Goal: Task Accomplishment & Management: Use online tool/utility

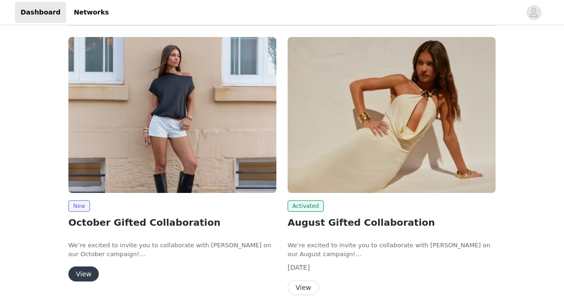
scroll to position [187, 0]
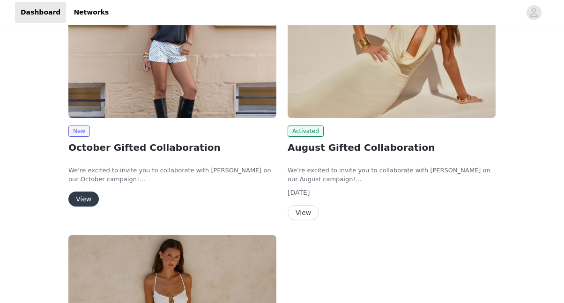
click at [82, 199] on button "View" at bounding box center [83, 199] width 30 height 15
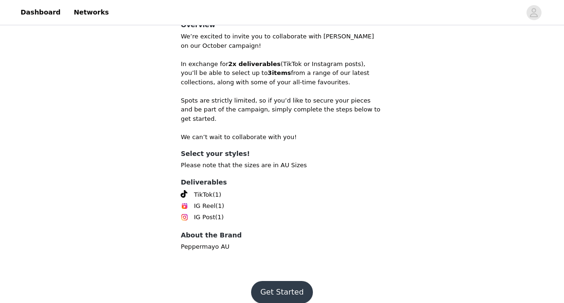
scroll to position [239, 0]
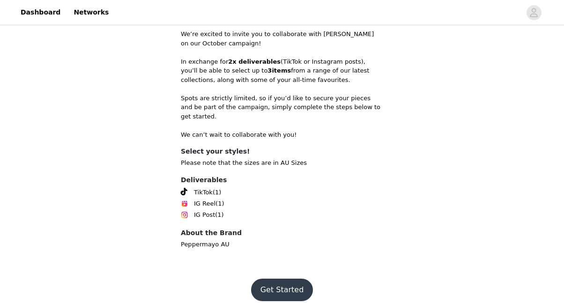
click at [284, 279] on button "Get Started" at bounding box center [282, 290] width 62 height 22
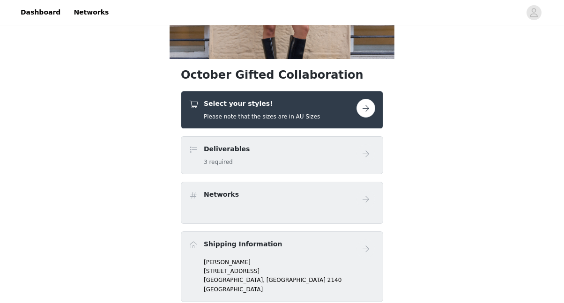
scroll to position [150, 0]
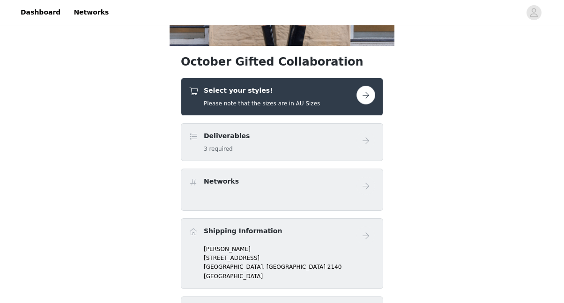
click at [368, 97] on button "button" at bounding box center [366, 95] width 19 height 19
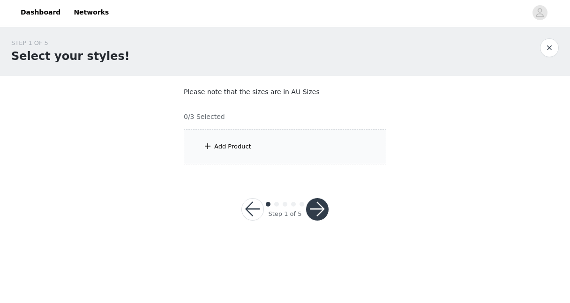
click at [272, 156] on div "Add Product" at bounding box center [285, 146] width 202 height 35
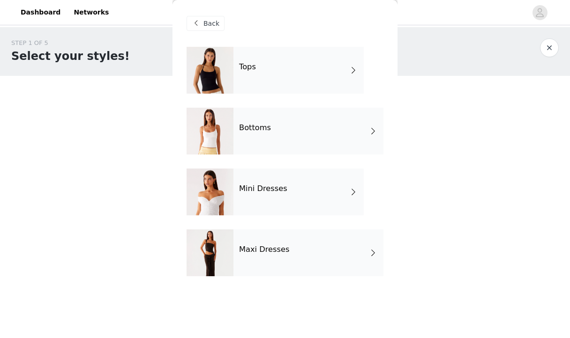
click at [249, 67] on h4 "Tops" at bounding box center [247, 67] width 17 height 8
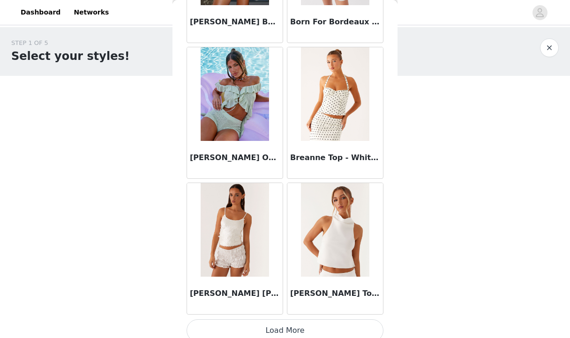
scroll to position [1094, 0]
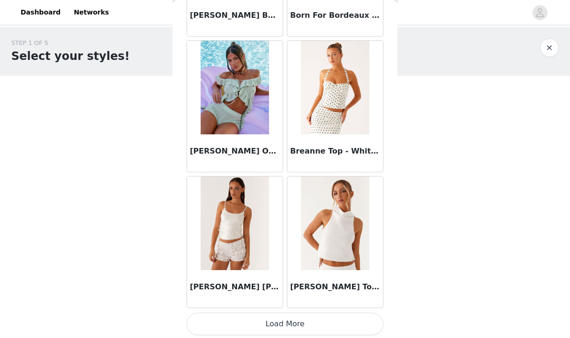
click at [333, 303] on button "Load More" at bounding box center [285, 324] width 197 height 22
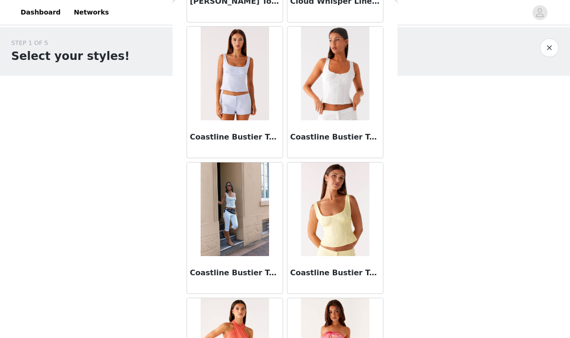
scroll to position [2451, 0]
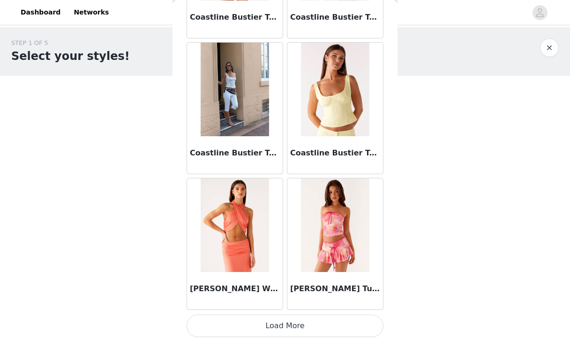
click at [283, 303] on button "Load More" at bounding box center [285, 326] width 197 height 22
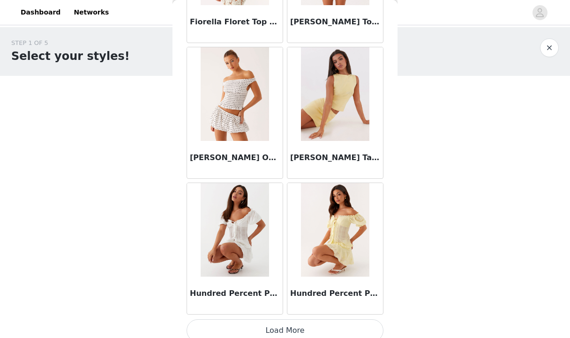
scroll to position [3808, 0]
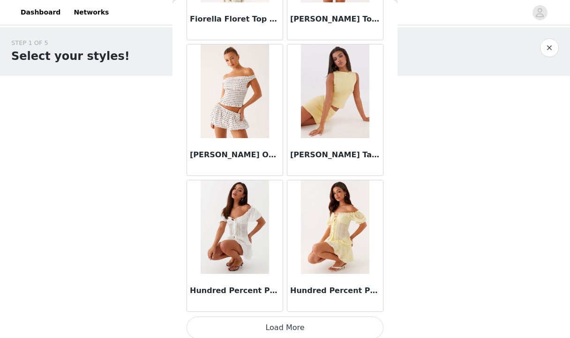
click at [341, 303] on button "Load More" at bounding box center [285, 328] width 197 height 22
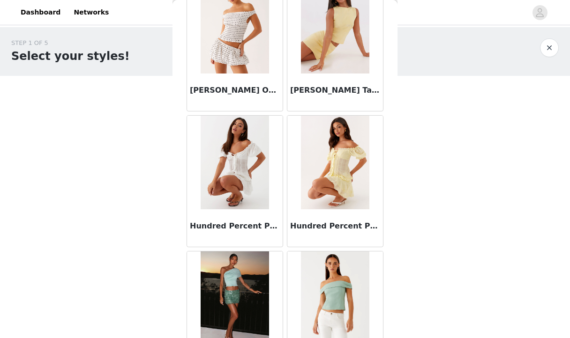
scroll to position [4033, 0]
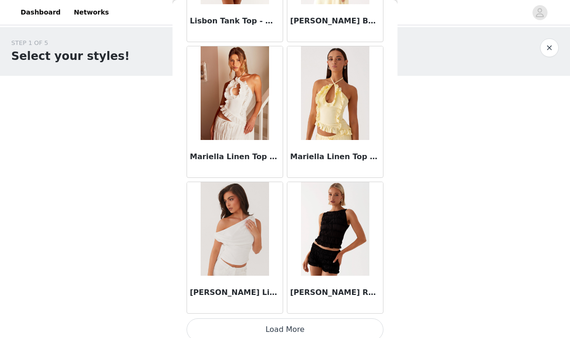
click at [310, 303] on button "Load More" at bounding box center [285, 330] width 197 height 22
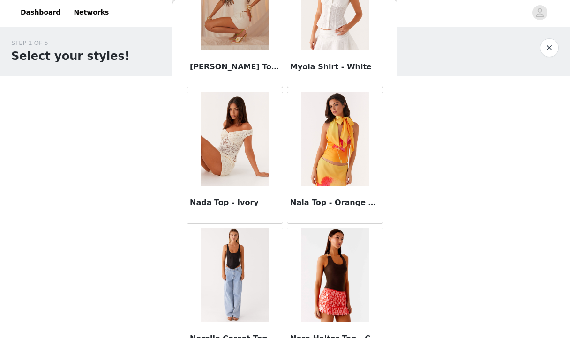
scroll to position [5803, 0]
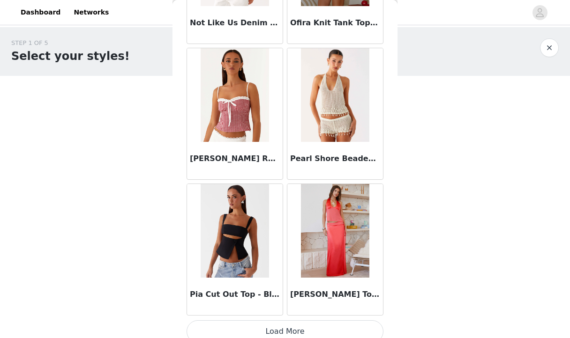
click at [311, 303] on button "Load More" at bounding box center [285, 332] width 197 height 22
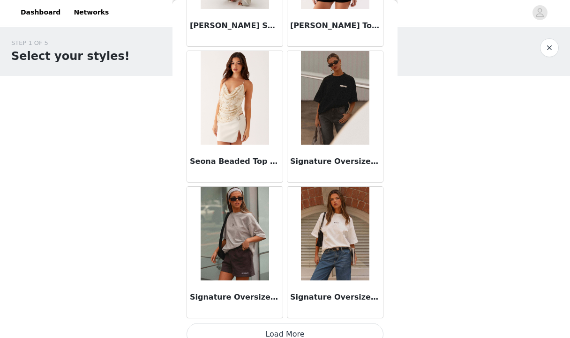
scroll to position [7879, 0]
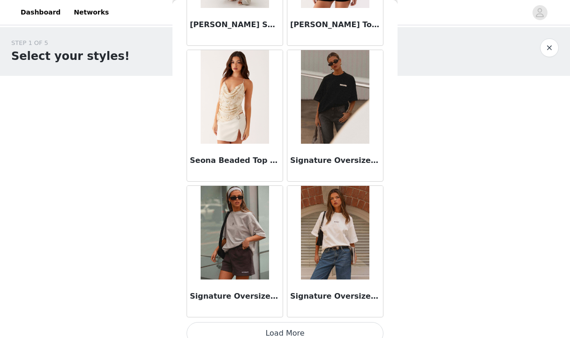
click at [286, 303] on button "Load More" at bounding box center [285, 333] width 197 height 22
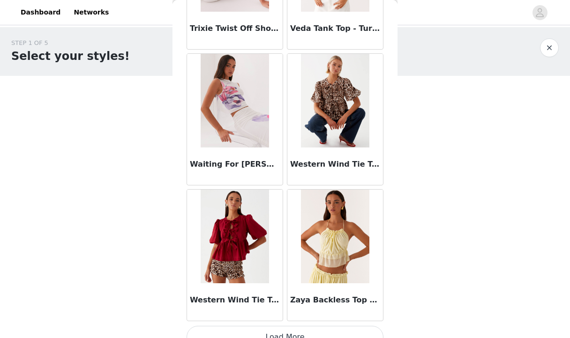
scroll to position [9237, 0]
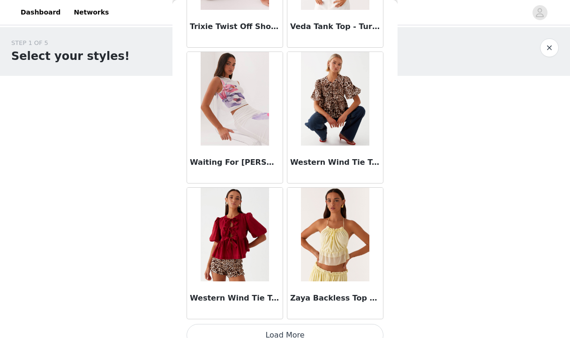
click at [315, 303] on button "Load More" at bounding box center [285, 335] width 197 height 22
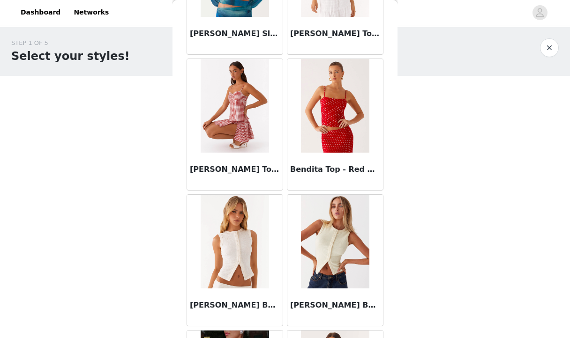
scroll to position [0, 0]
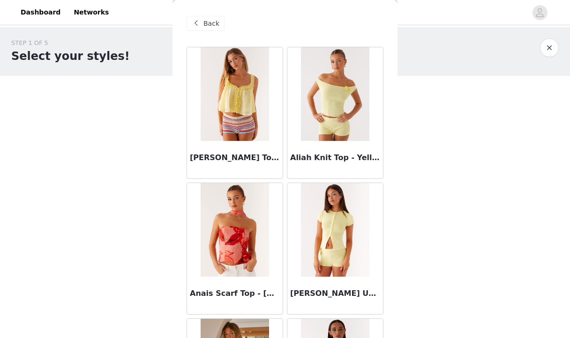
click at [220, 25] on div "Back" at bounding box center [206, 23] width 38 height 15
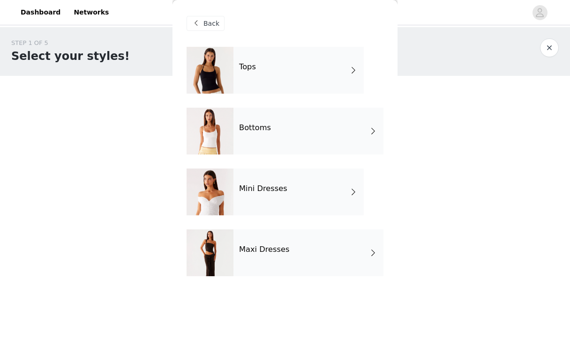
click at [263, 145] on div "Bottoms" at bounding box center [308, 131] width 150 height 47
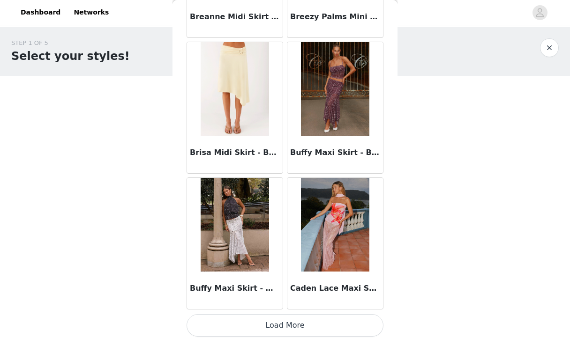
scroll to position [1094, 0]
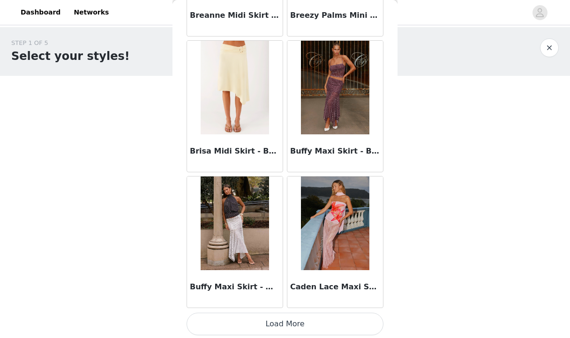
click at [285, 303] on button "Load More" at bounding box center [285, 324] width 197 height 22
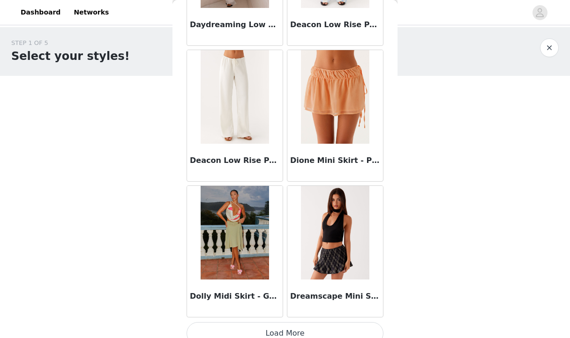
scroll to position [2451, 0]
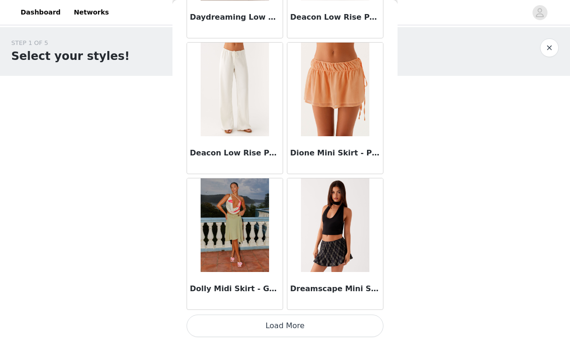
click at [264, 303] on button "Load More" at bounding box center [285, 326] width 197 height 22
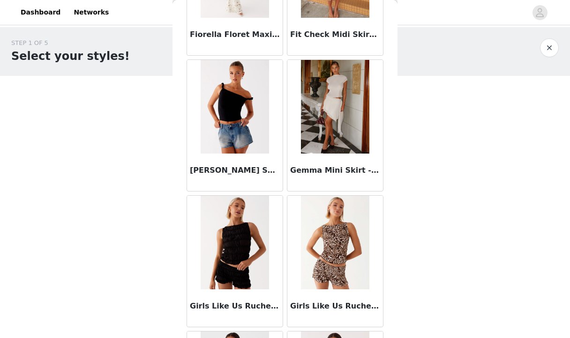
scroll to position [3388, 0]
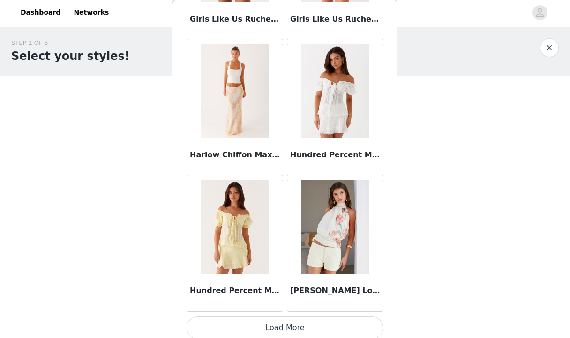
click at [318, 303] on button "Load More" at bounding box center [285, 328] width 197 height 22
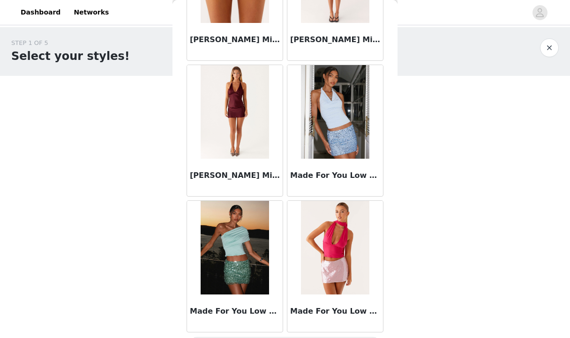
scroll to position [5158, 0]
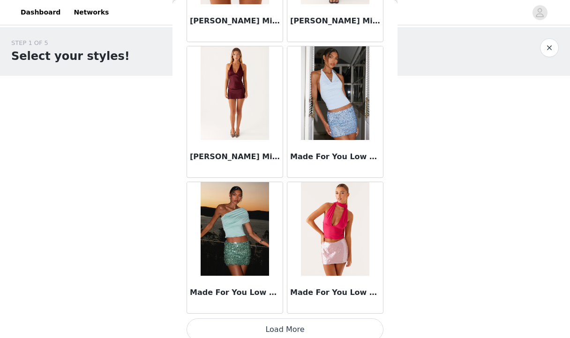
click at [287, 303] on button "Load More" at bounding box center [285, 330] width 197 height 22
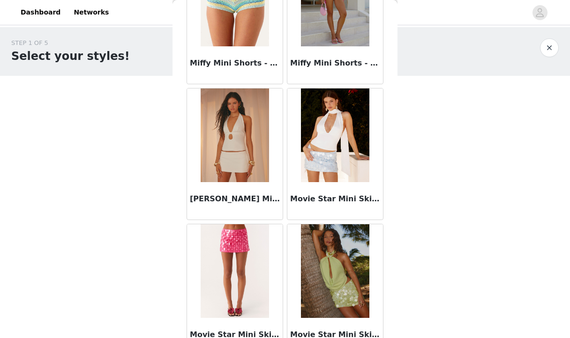
scroll to position [5765, 0]
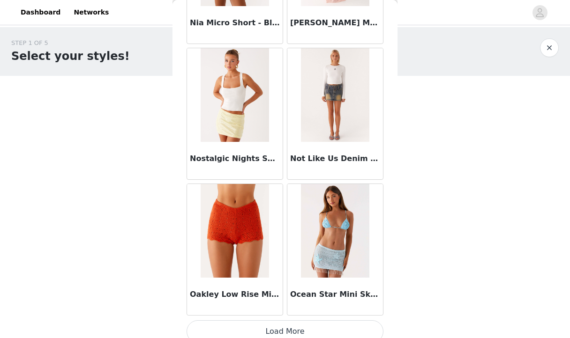
click at [289, 303] on button "Load More" at bounding box center [285, 332] width 197 height 22
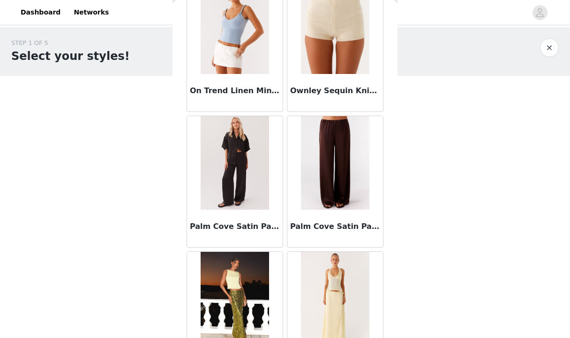
scroll to position [6822, 0]
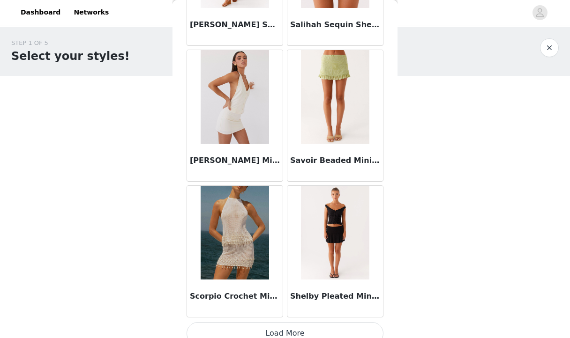
click at [258, 303] on button "Load More" at bounding box center [285, 333] width 197 height 22
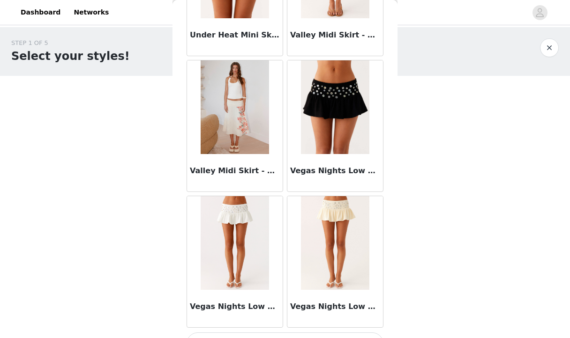
scroll to position [9237, 0]
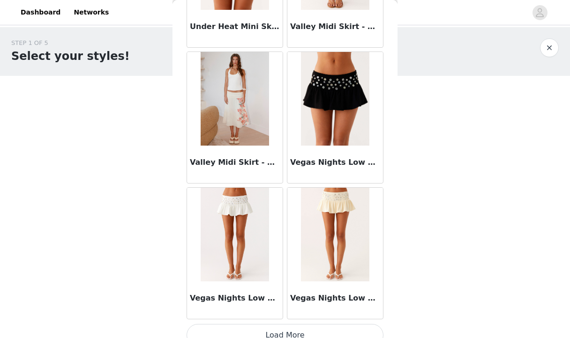
click at [264, 303] on button "Load More" at bounding box center [285, 335] width 197 height 22
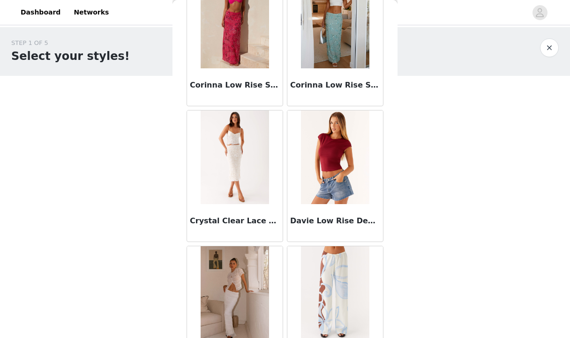
scroll to position [0, 0]
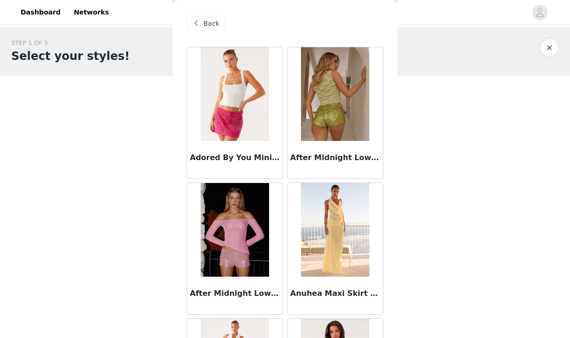
click at [210, 21] on span "Back" at bounding box center [211, 24] width 16 height 10
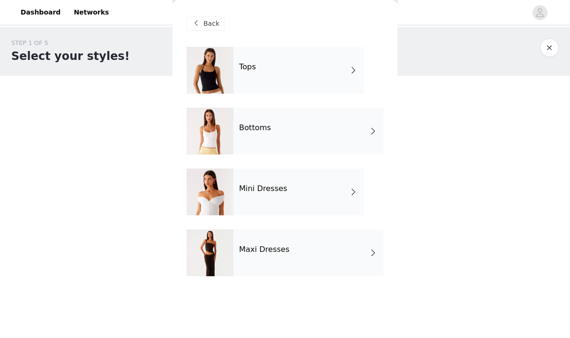
click at [292, 193] on div "Mini Dresses" at bounding box center [298, 192] width 130 height 47
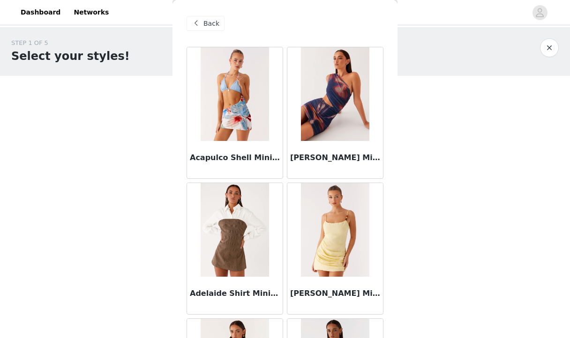
drag, startPoint x: 397, startPoint y: 56, endPoint x: 397, endPoint y: 75, distance: 18.7
click at [397, 75] on div "STEP 1 OF 5 Select your styles!" at bounding box center [285, 51] width 570 height 49
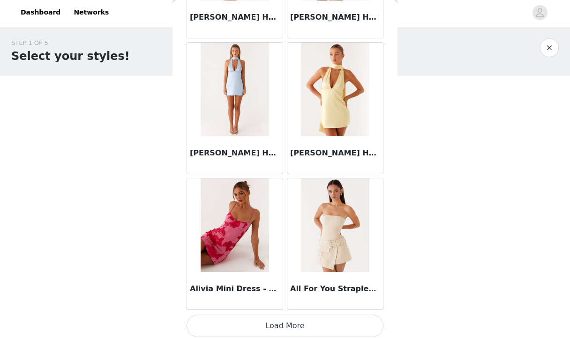
scroll to position [1094, 0]
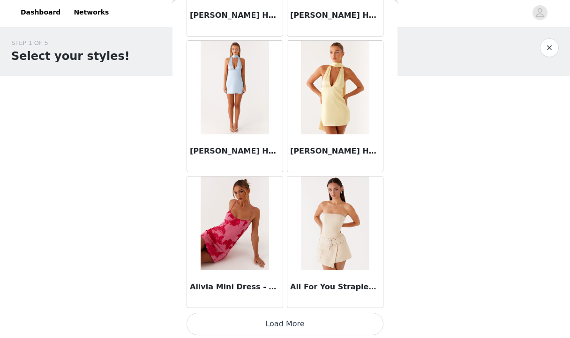
click at [321, 303] on button "Load More" at bounding box center [285, 324] width 197 height 22
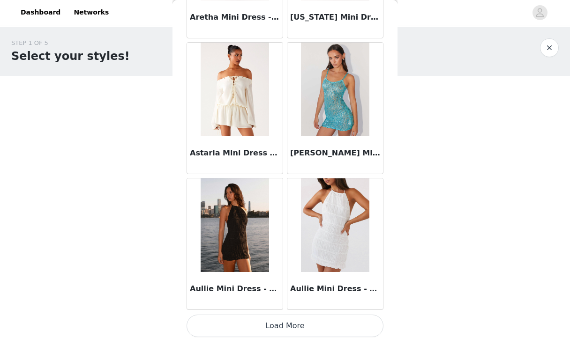
click at [291, 303] on button "Load More" at bounding box center [285, 326] width 197 height 22
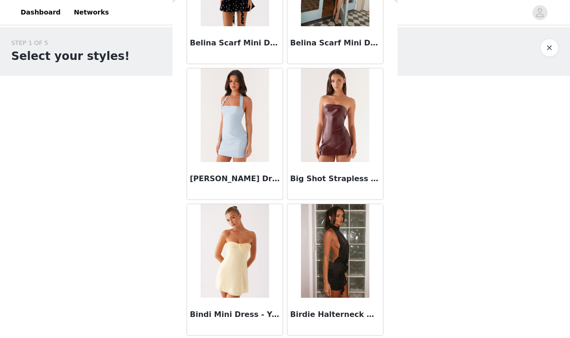
scroll to position [3501, 0]
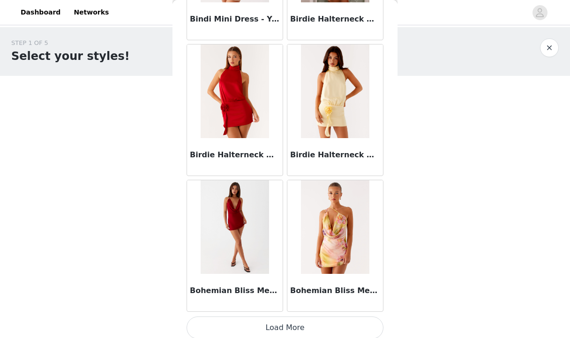
click at [306, 303] on button "Load More" at bounding box center [285, 328] width 197 height 22
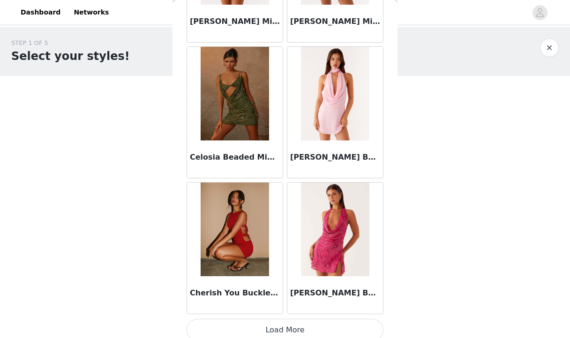
scroll to position [5165, 0]
click at [275, 303] on button "Load More" at bounding box center [285, 330] width 197 height 22
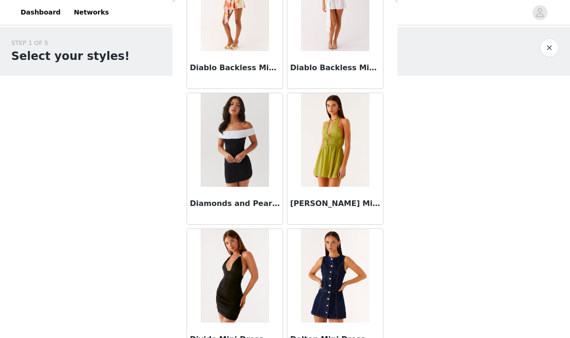
scroll to position [6522, 0]
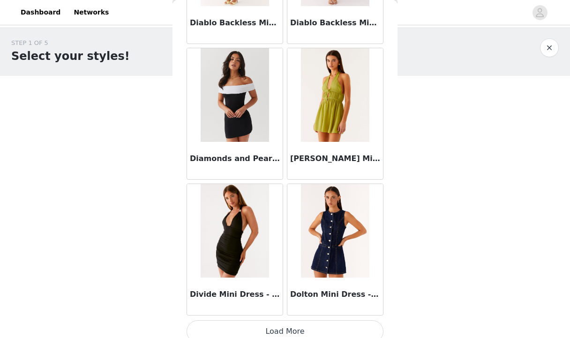
click at [313, 303] on button "Load More" at bounding box center [285, 332] width 197 height 22
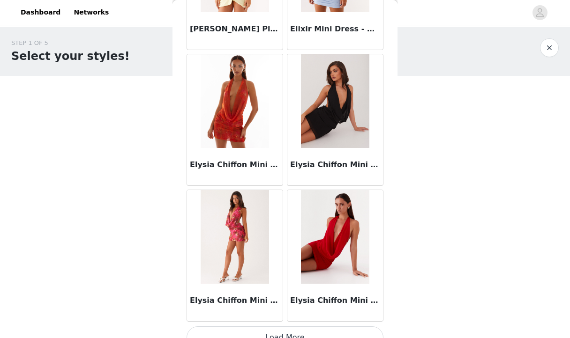
scroll to position [7879, 0]
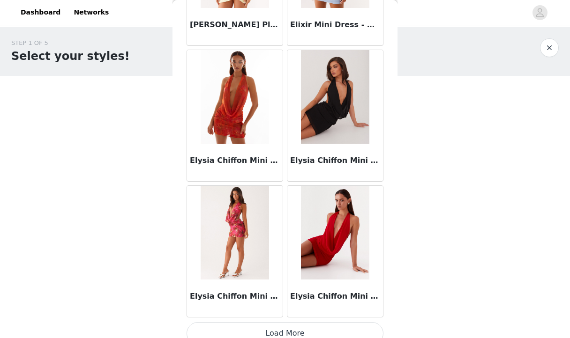
click at [288, 303] on button "Load More" at bounding box center [285, 333] width 197 height 22
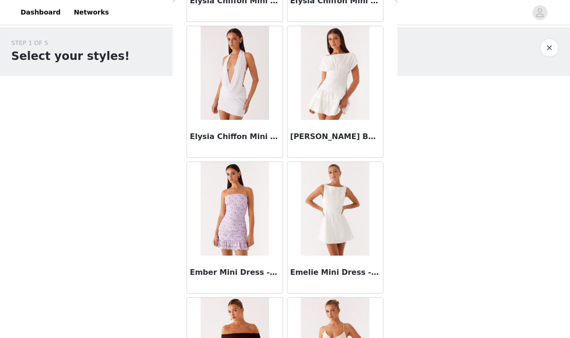
scroll to position [8104, 0]
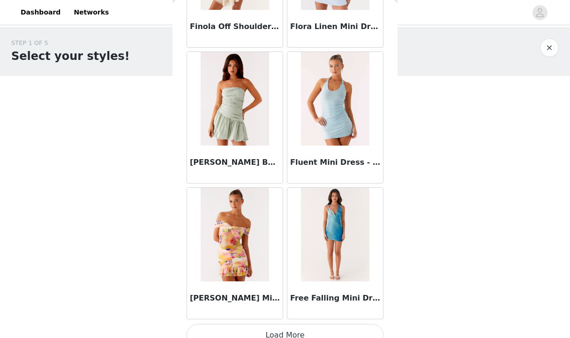
click at [277, 303] on button "Load More" at bounding box center [285, 335] width 197 height 22
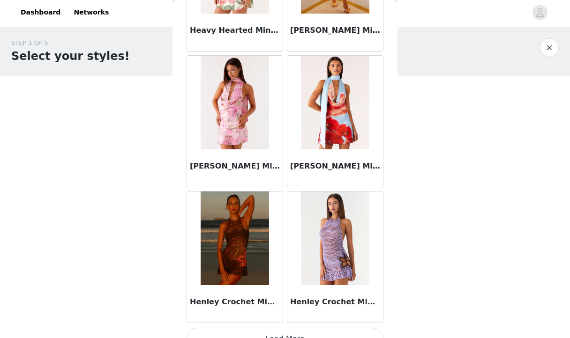
scroll to position [10594, 0]
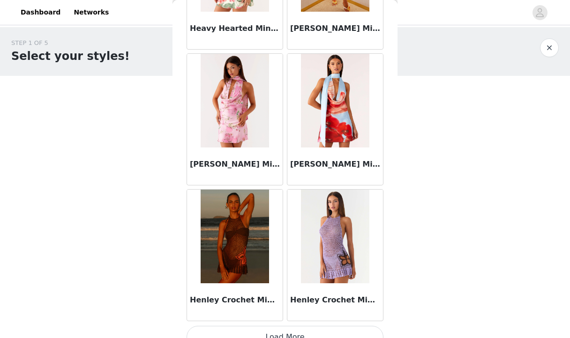
click at [291, 303] on button "Load More" at bounding box center [285, 337] width 197 height 22
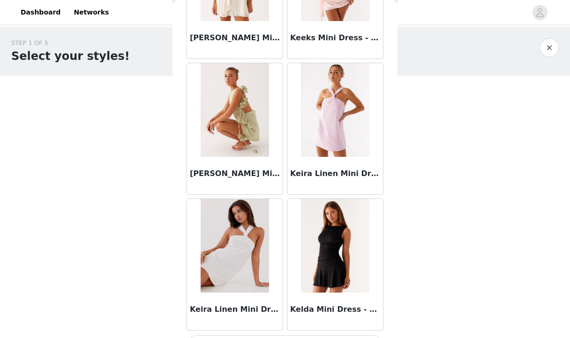
scroll to position [11951, 0]
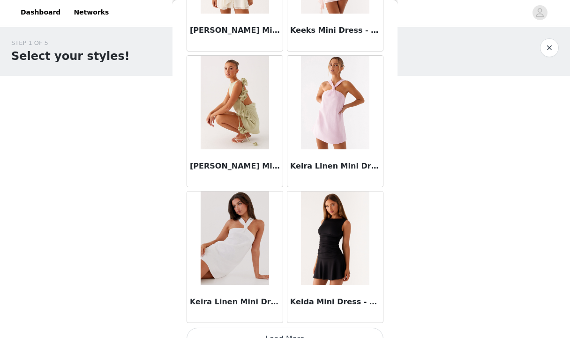
click at [292, 303] on button "Load More" at bounding box center [285, 339] width 197 height 22
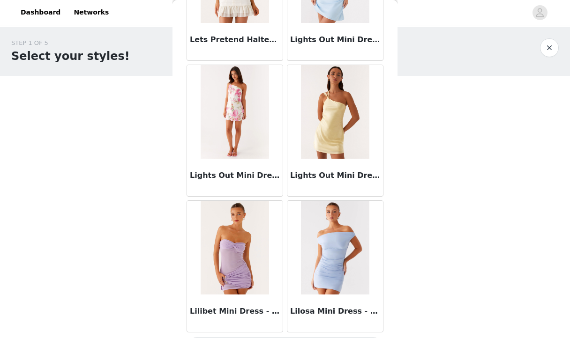
scroll to position [13308, 0]
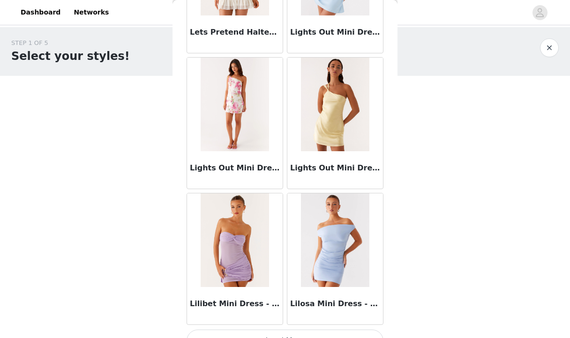
click at [276, 303] on button "Load More" at bounding box center [285, 341] width 197 height 22
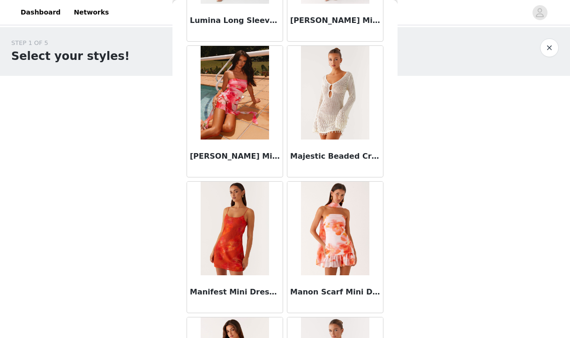
scroll to position [14665, 0]
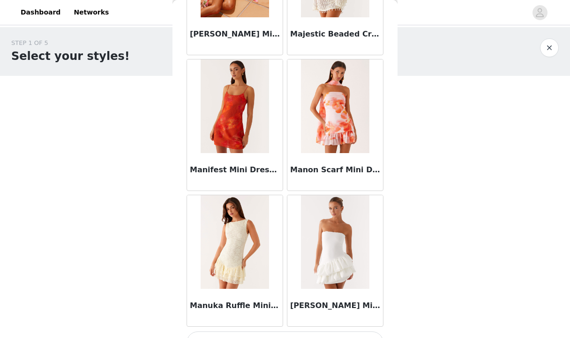
click at [310, 303] on button "Load More" at bounding box center [285, 343] width 197 height 22
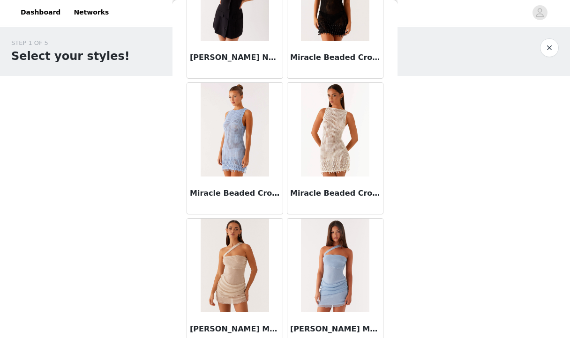
scroll to position [16022, 0]
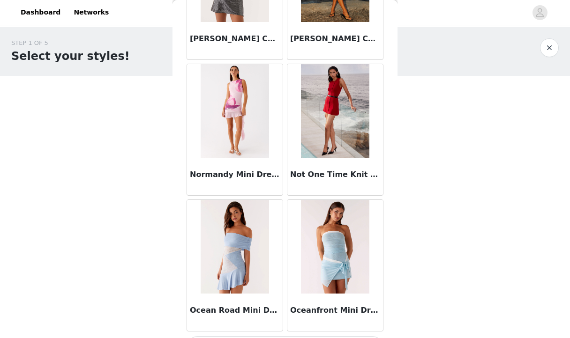
scroll to position [17379, 0]
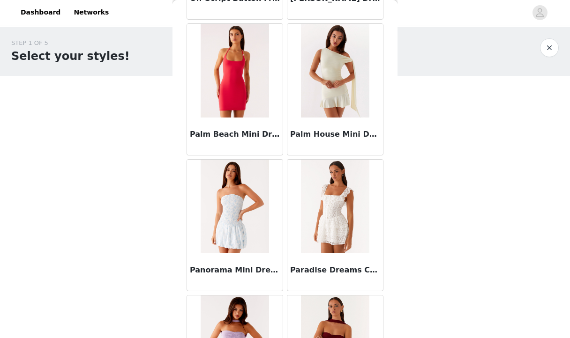
scroll to position [18392, 0]
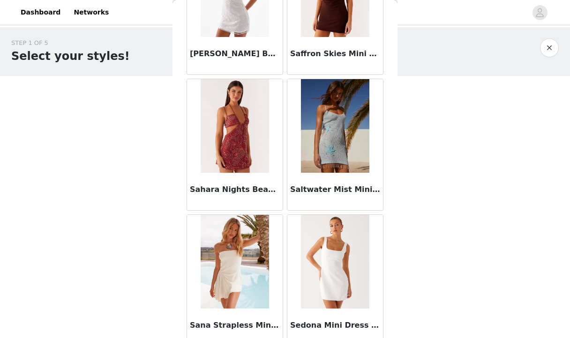
scroll to position [20356, 0]
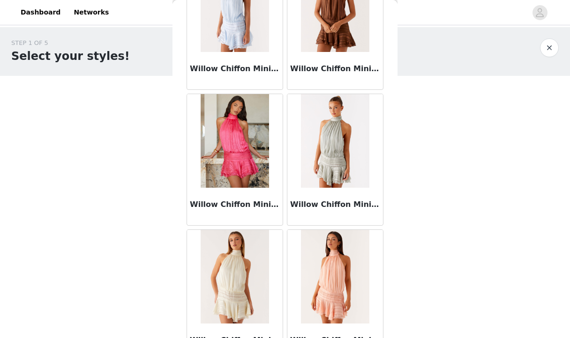
scroll to position [24165, 0]
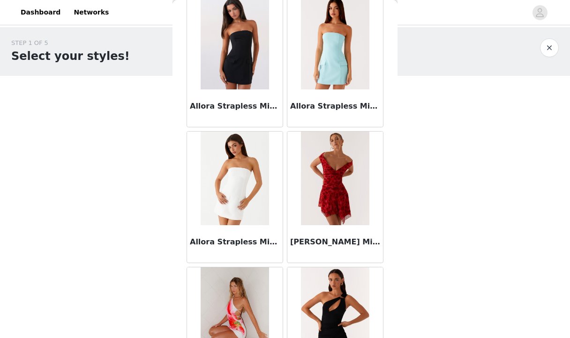
scroll to position [0, 0]
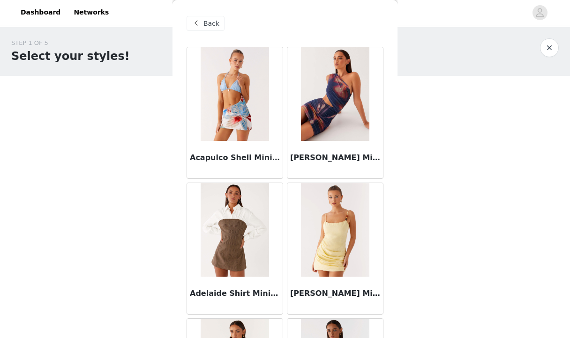
click at [212, 24] on span "Back" at bounding box center [211, 24] width 16 height 10
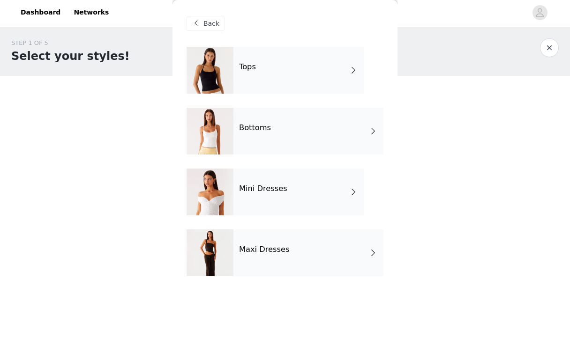
click at [265, 261] on div "Maxi Dresses" at bounding box center [308, 253] width 150 height 47
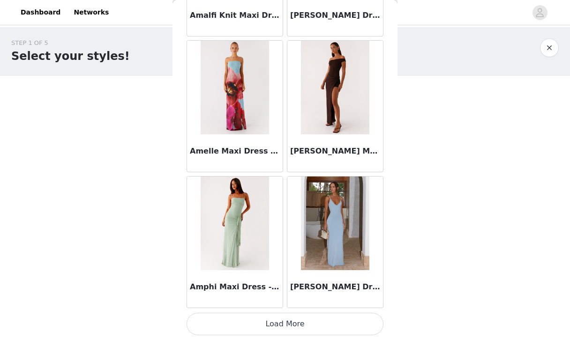
click at [289, 303] on button "Load More" at bounding box center [285, 324] width 197 height 22
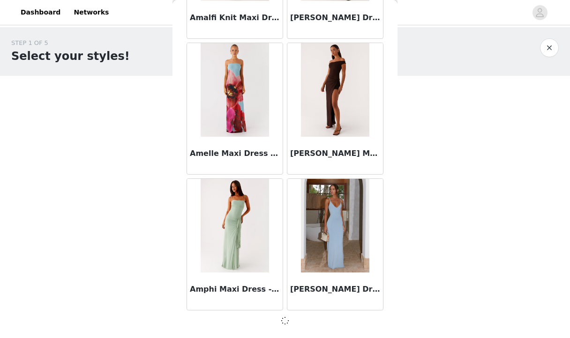
scroll to position [1090, 0]
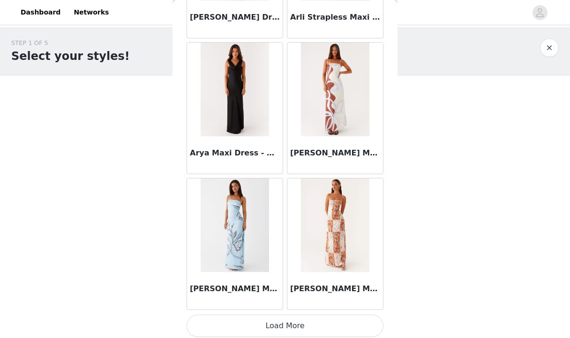
click at [287, 303] on button "Load More" at bounding box center [285, 326] width 197 height 22
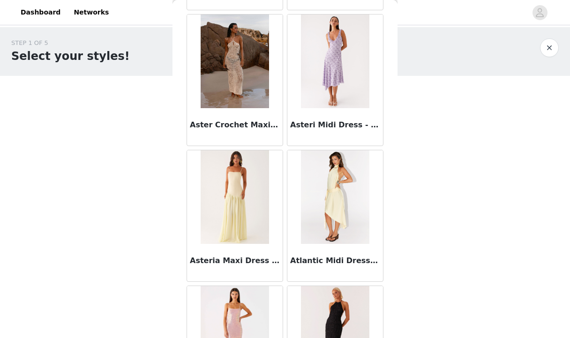
scroll to position [3013, 0]
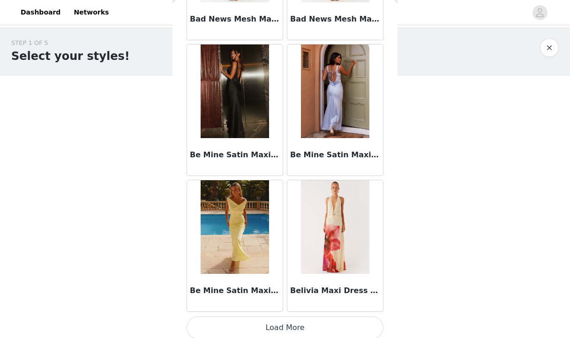
click at [278, 303] on button "Load More" at bounding box center [285, 328] width 197 height 22
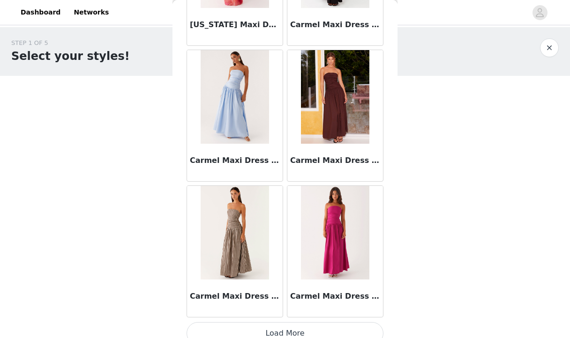
scroll to position [5165, 0]
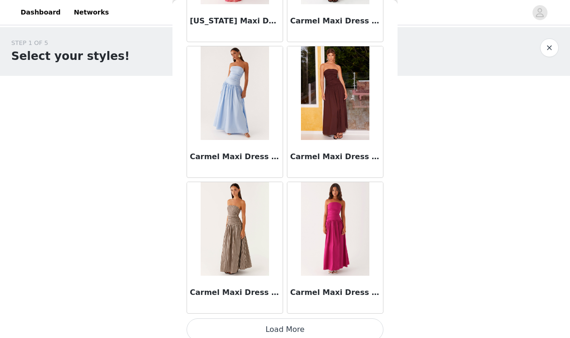
click at [287, 303] on button "Load More" at bounding box center [285, 330] width 197 height 22
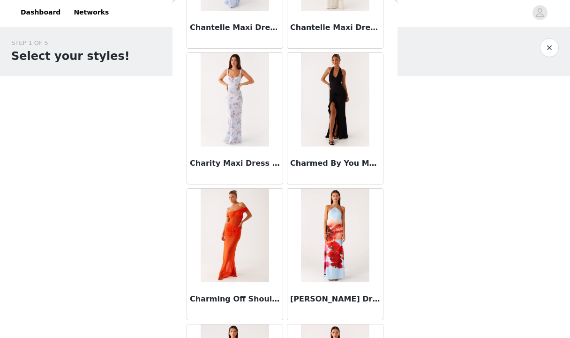
scroll to position [6522, 0]
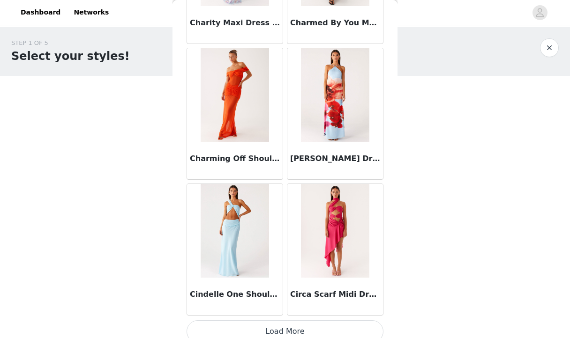
click at [264, 303] on button "Load More" at bounding box center [285, 332] width 197 height 22
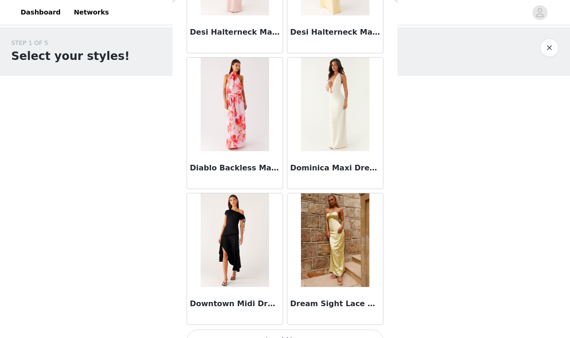
scroll to position [7879, 0]
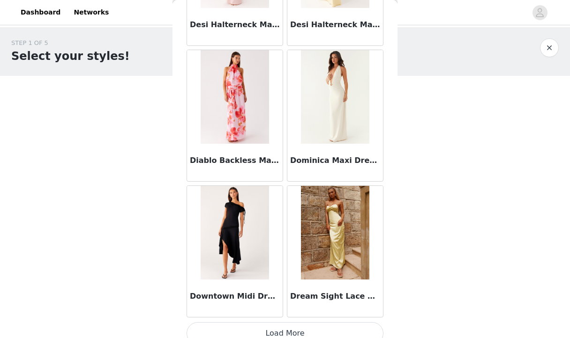
click at [284, 303] on button "Load More" at bounding box center [285, 333] width 197 height 22
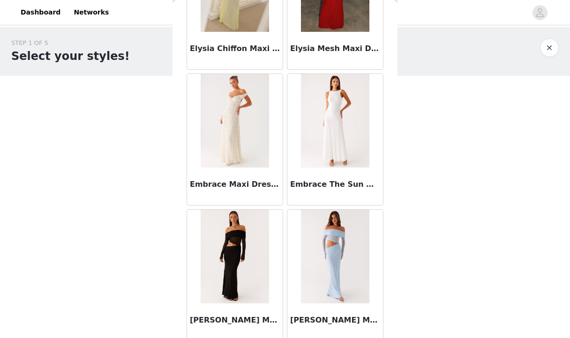
scroll to position [9237, 0]
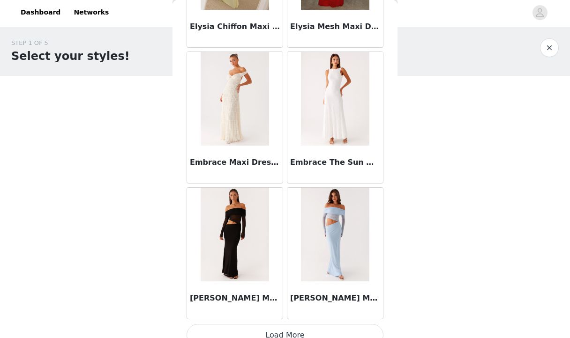
click at [274, 303] on button "Load More" at bounding box center [285, 335] width 197 height 22
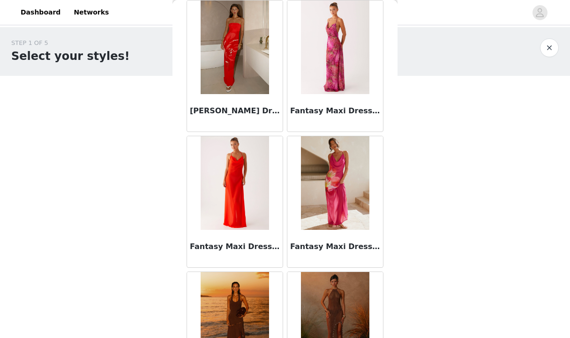
scroll to position [10594, 0]
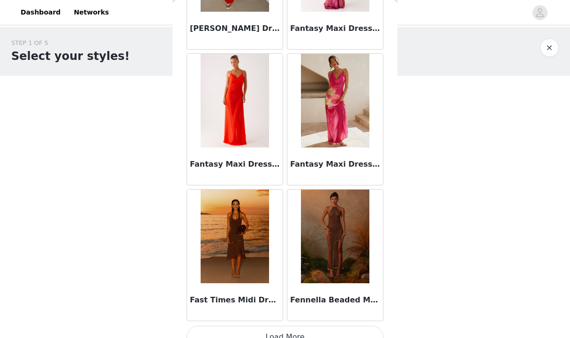
click at [284, 303] on button "Load More" at bounding box center [285, 337] width 197 height 22
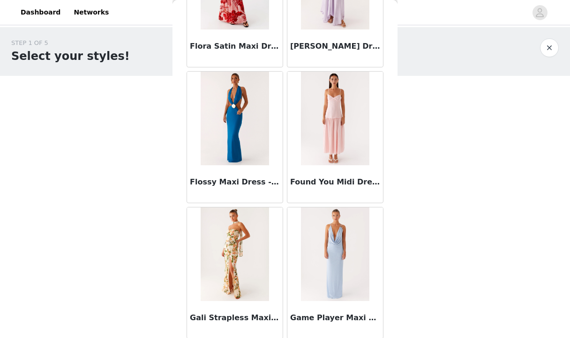
scroll to position [11951, 0]
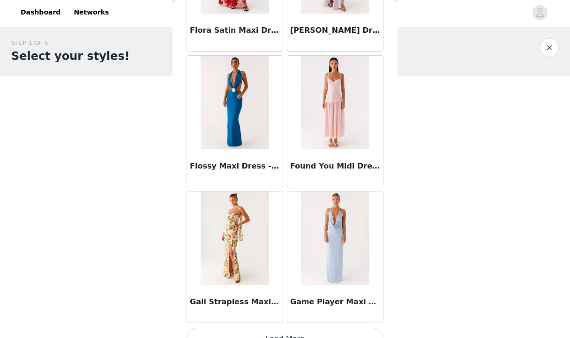
click at [275, 303] on button "Load More" at bounding box center [285, 339] width 197 height 22
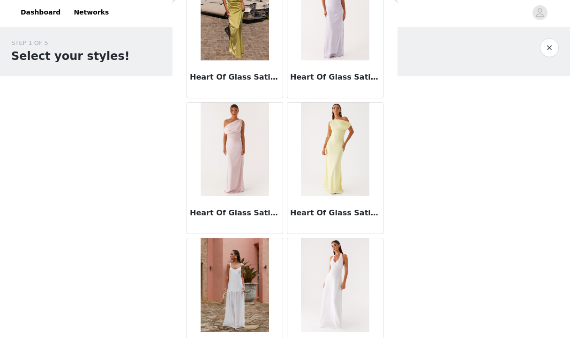
scroll to position [13308, 0]
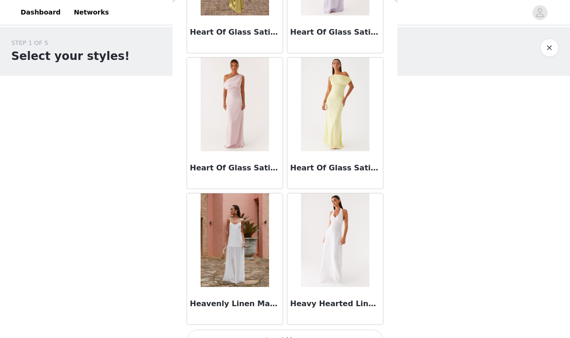
click at [275, 303] on button "Load More" at bounding box center [285, 341] width 197 height 22
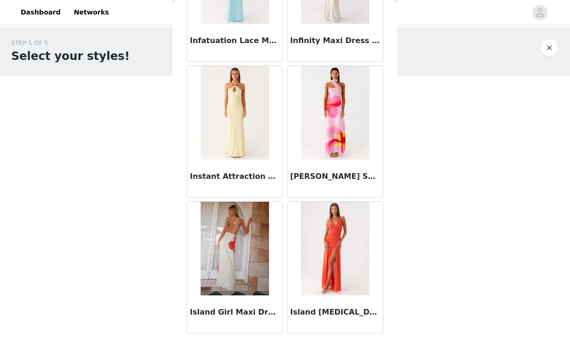
scroll to position [14665, 0]
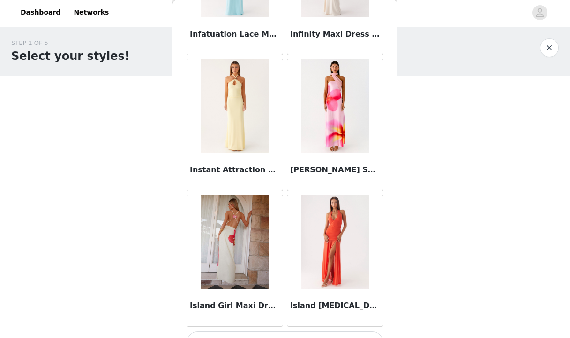
click at [293, 303] on button "Load More" at bounding box center [285, 343] width 197 height 22
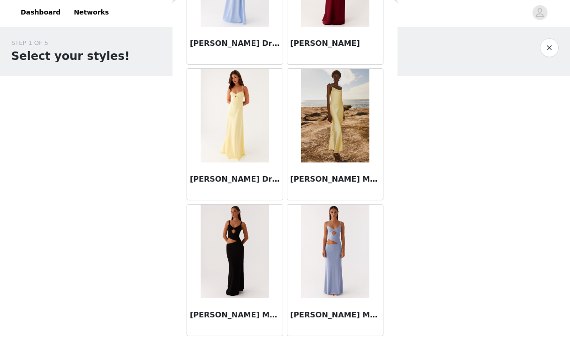
scroll to position [16022, 0]
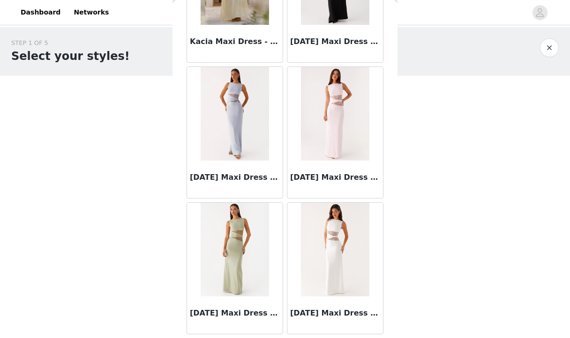
scroll to position [17379, 0]
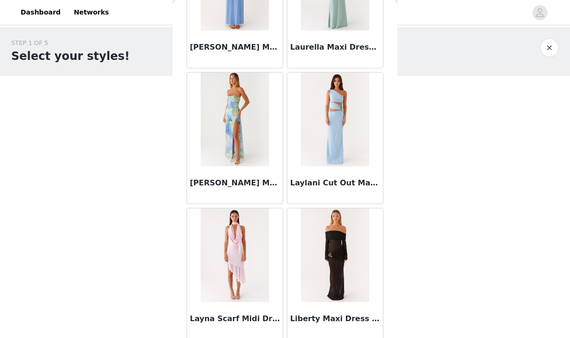
scroll to position [18737, 0]
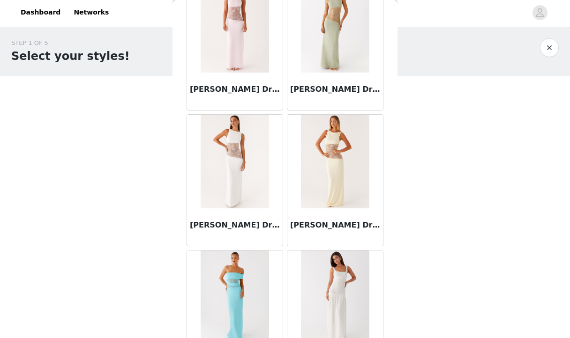
scroll to position [20094, 0]
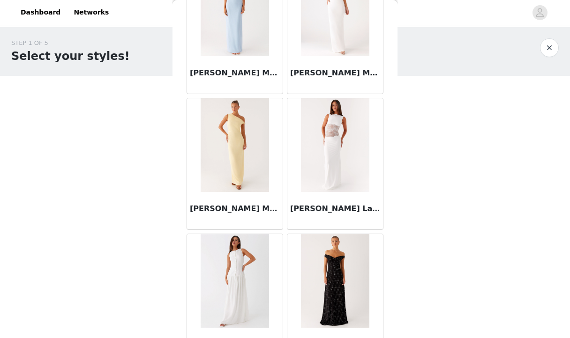
scroll to position [21451, 0]
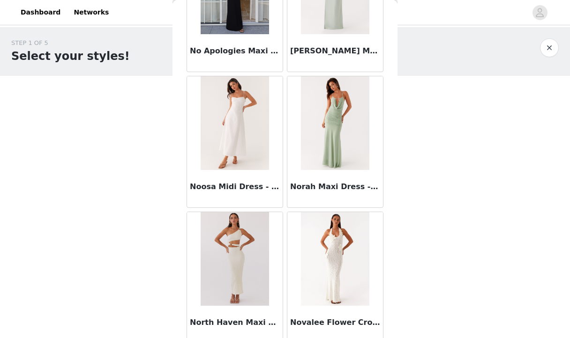
scroll to position [22808, 0]
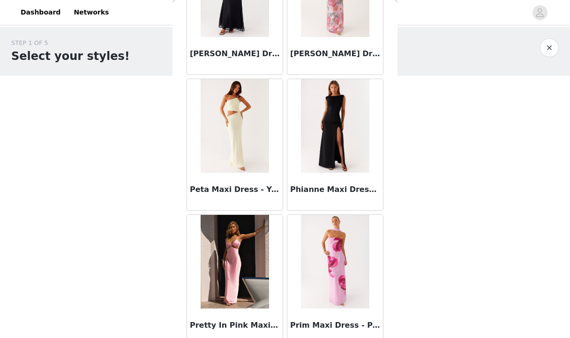
scroll to position [24165, 0]
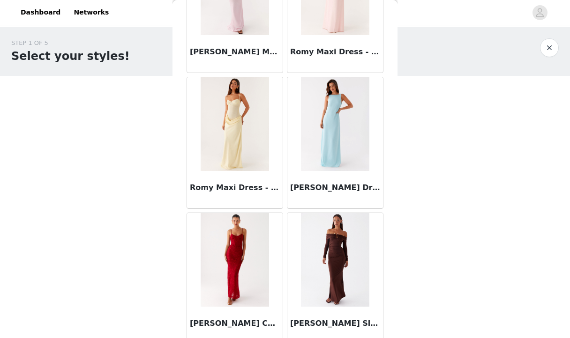
scroll to position [25522, 0]
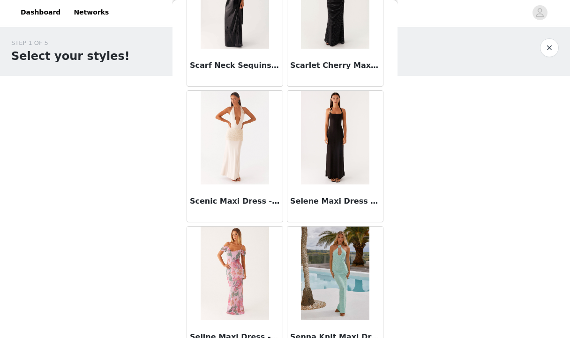
scroll to position [26872, 0]
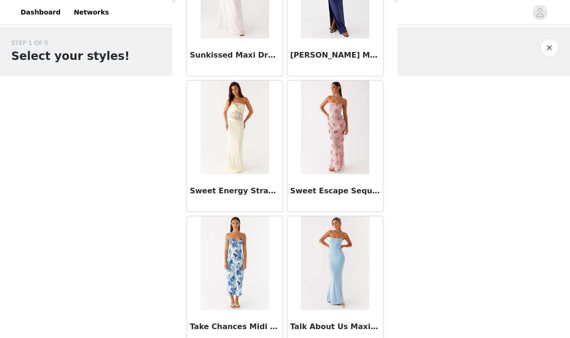
scroll to position [29594, 0]
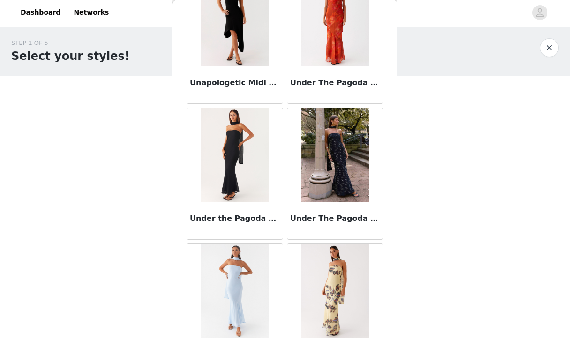
scroll to position [30943, 0]
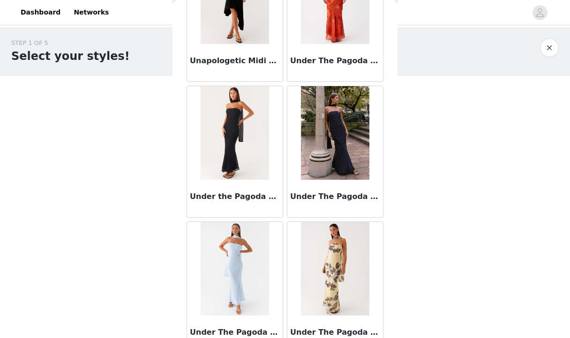
scroll to position [30951, 0]
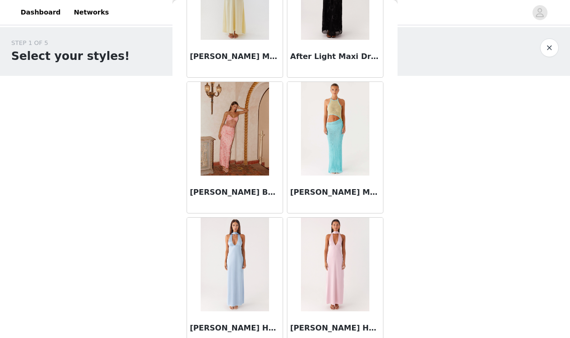
scroll to position [0, 0]
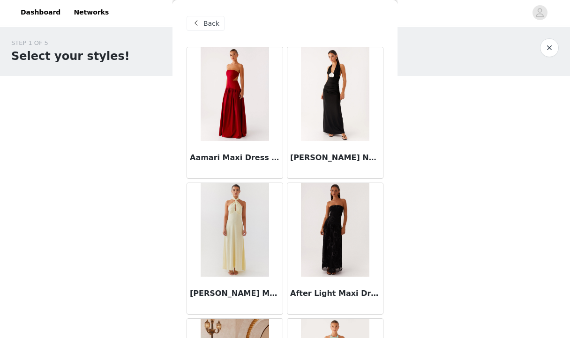
click at [209, 20] on span "Back" at bounding box center [211, 24] width 16 height 10
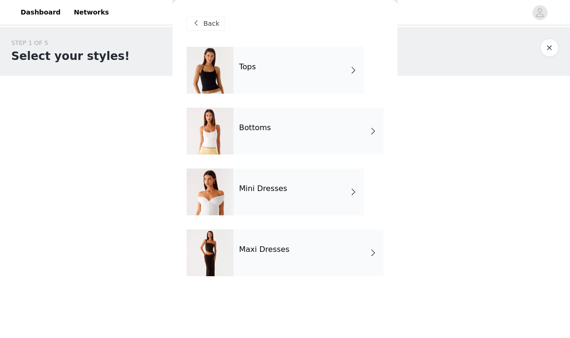
click at [272, 65] on div "Tops" at bounding box center [298, 70] width 130 height 47
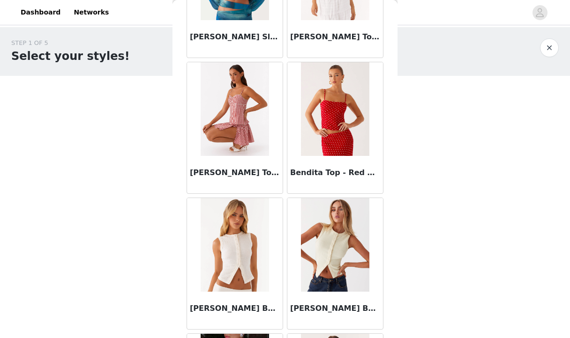
scroll to position [675, 0]
